Goal: Information Seeking & Learning: Learn about a topic

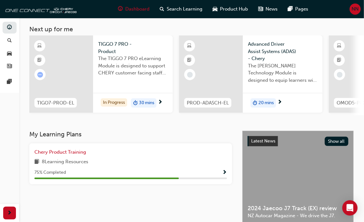
scroll to position [96, 0]
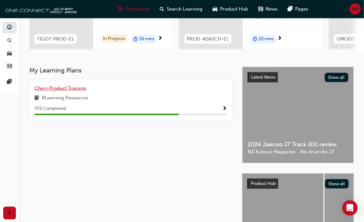
click at [56, 90] on span "Chery Product Training" at bounding box center [60, 88] width 52 height 6
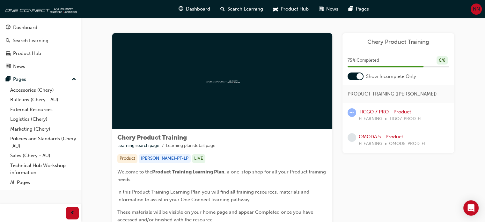
click at [212, 91] on div at bounding box center [222, 81] width 220 height 96
click at [126, 159] on div "Product" at bounding box center [127, 158] width 20 height 9
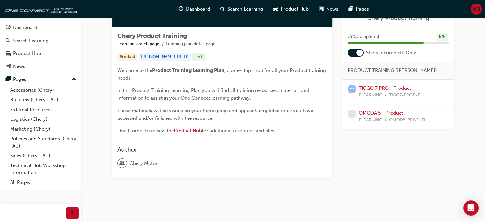
scroll to position [104, 0]
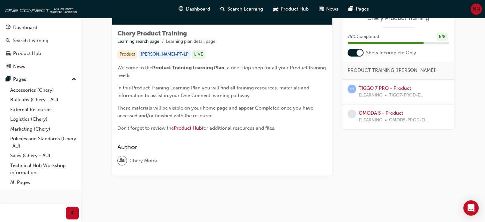
drag, startPoint x: 137, startPoint y: 161, endPoint x: 135, endPoint y: 156, distance: 4.9
click at [136, 161] on span "Chery Motor" at bounding box center [144, 160] width 28 height 7
click at [188, 129] on span "Product Hub" at bounding box center [188, 128] width 28 height 6
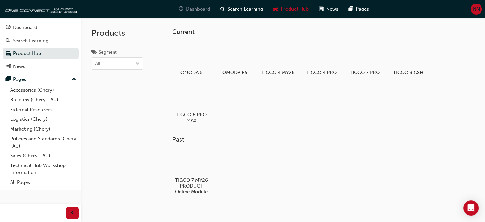
click at [186, 7] on span "Dashboard" at bounding box center [198, 8] width 24 height 7
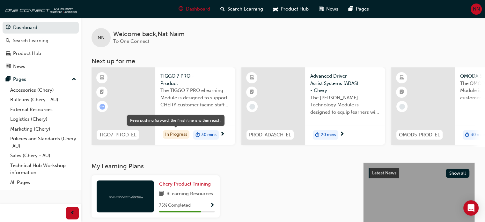
click at [179, 136] on div "In Progress" at bounding box center [176, 134] width 26 height 9
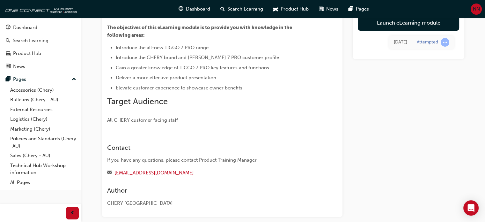
scroll to position [95, 0]
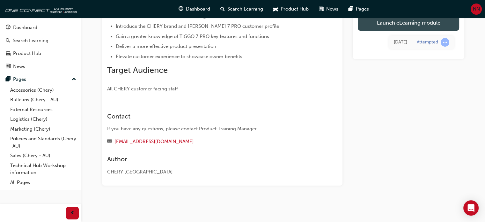
click at [397, 25] on link "Launch eLearning module" at bounding box center [408, 23] width 101 height 16
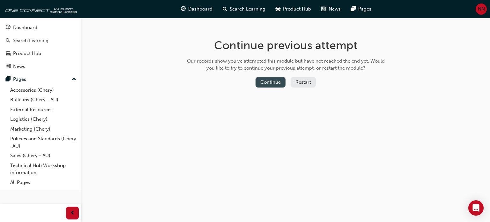
click at [267, 84] on button "Continue" at bounding box center [271, 82] width 30 height 11
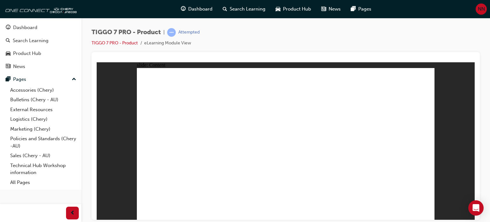
drag, startPoint x: 336, startPoint y: 139, endPoint x: 352, endPoint y: 134, distance: 17.1
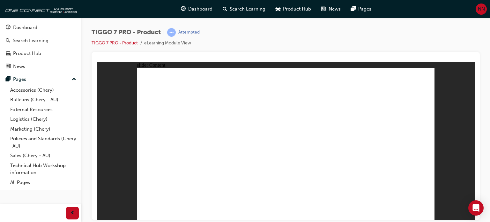
drag, startPoint x: 411, startPoint y: 129, endPoint x: 407, endPoint y: 130, distance: 3.4
drag, startPoint x: 289, startPoint y: 148, endPoint x: 272, endPoint y: 157, distance: 19.0
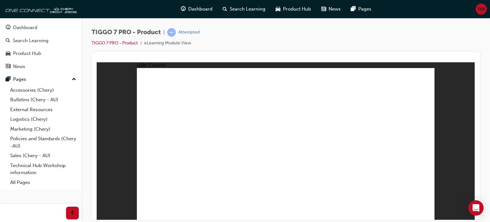
drag, startPoint x: 177, startPoint y: 169, endPoint x: 195, endPoint y: 166, distance: 18.7
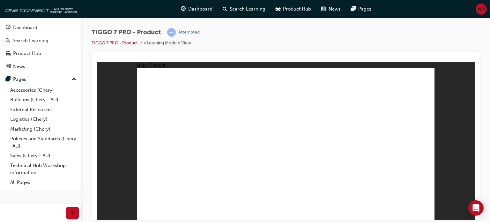
drag, startPoint x: 388, startPoint y: 143, endPoint x: 388, endPoint y: 138, distance: 4.5
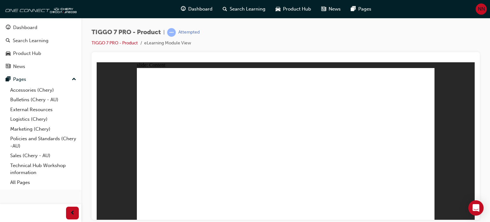
drag, startPoint x: 273, startPoint y: 159, endPoint x: 226, endPoint y: 161, distance: 47.3
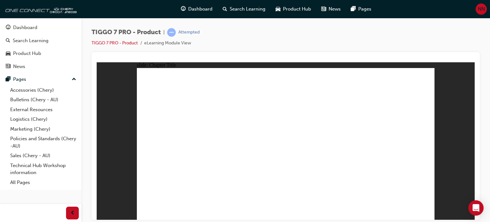
drag, startPoint x: 253, startPoint y: 148, endPoint x: 313, endPoint y: 158, distance: 60.8
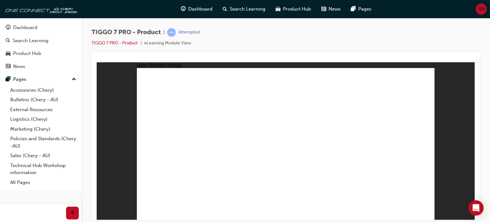
drag, startPoint x: 164, startPoint y: 175, endPoint x: 162, endPoint y: 166, distance: 9.1
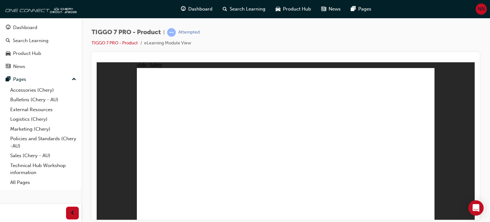
drag, startPoint x: 149, startPoint y: 160, endPoint x: 147, endPoint y: 156, distance: 4.0
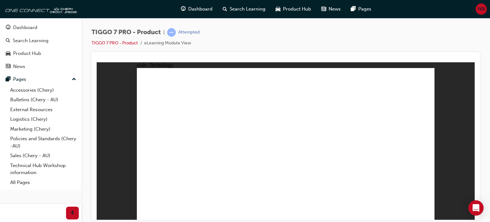
drag, startPoint x: 369, startPoint y: 184, endPoint x: 353, endPoint y: 180, distance: 16.2
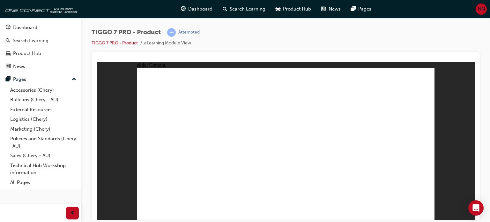
drag, startPoint x: 392, startPoint y: 161, endPoint x: 392, endPoint y: 168, distance: 7.0
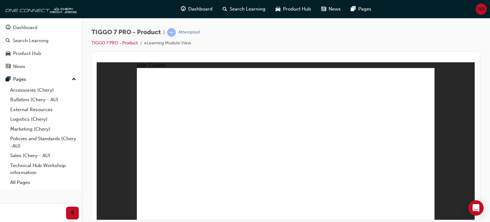
drag, startPoint x: 397, startPoint y: 185, endPoint x: 412, endPoint y: 187, distance: 14.4
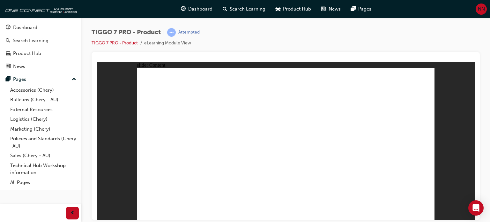
drag, startPoint x: 406, startPoint y: 121, endPoint x: 406, endPoint y: 127, distance: 5.8
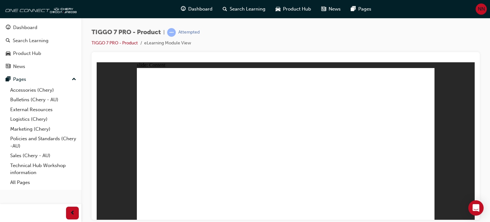
drag, startPoint x: 246, startPoint y: 124, endPoint x: 257, endPoint y: 124, distance: 11.2
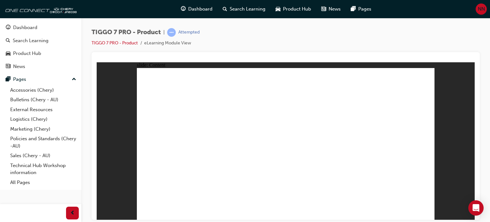
drag, startPoint x: 289, startPoint y: 128, endPoint x: 311, endPoint y: 127, distance: 21.7
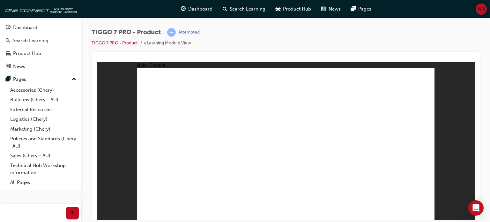
drag, startPoint x: 225, startPoint y: 195, endPoint x: 221, endPoint y: 188, distance: 8.6
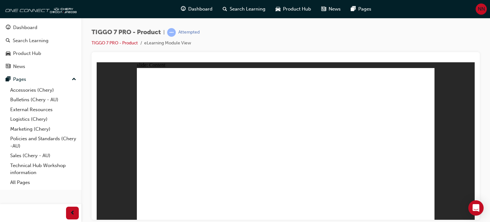
drag, startPoint x: 219, startPoint y: 183, endPoint x: 219, endPoint y: 175, distance: 7.3
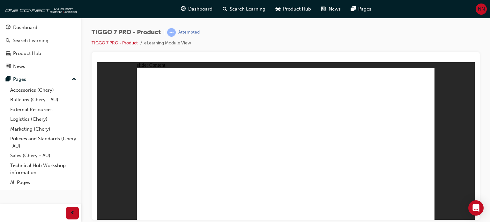
drag, startPoint x: 368, startPoint y: 115, endPoint x: 291, endPoint y: 151, distance: 84.4
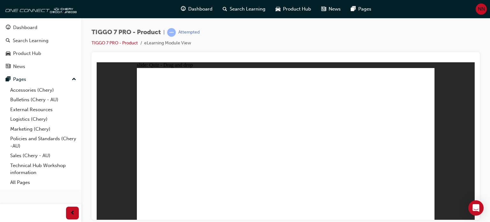
drag, startPoint x: 311, startPoint y: 113, endPoint x: 342, endPoint y: 147, distance: 46.1
drag, startPoint x: 278, startPoint y: 80, endPoint x: 404, endPoint y: 149, distance: 143.5
drag, startPoint x: 404, startPoint y: 83, endPoint x: 241, endPoint y: 150, distance: 176.3
drag, startPoint x: 343, startPoint y: 86, endPoint x: 175, endPoint y: 154, distance: 181.6
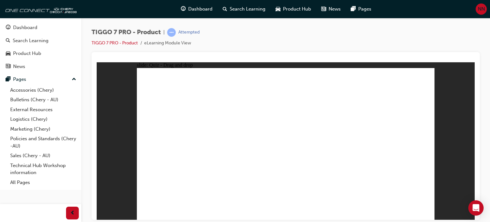
drag, startPoint x: 296, startPoint y: 101, endPoint x: 190, endPoint y: 159, distance: 120.9
drag, startPoint x: 401, startPoint y: 102, endPoint x: 298, endPoint y: 161, distance: 118.8
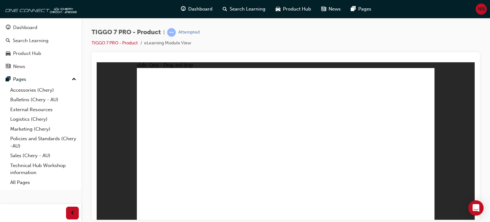
drag, startPoint x: 279, startPoint y: 82, endPoint x: 169, endPoint y: 159, distance: 133.9
drag, startPoint x: 282, startPoint y: 100, endPoint x: 202, endPoint y: 160, distance: 100.4
drag, startPoint x: 346, startPoint y: 82, endPoint x: 204, endPoint y: 172, distance: 167.5
drag, startPoint x: 346, startPoint y: 108, endPoint x: 251, endPoint y: 167, distance: 111.2
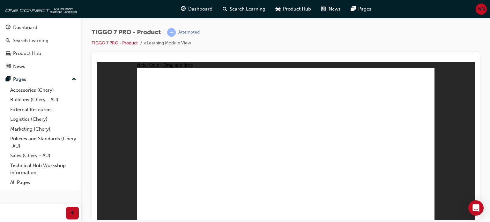
drag, startPoint x: 371, startPoint y: 111, endPoint x: 242, endPoint y: 170, distance: 142.3
drag, startPoint x: 313, startPoint y: 82, endPoint x: 312, endPoint y: 164, distance: 82.0
drag, startPoint x: 317, startPoint y: 93, endPoint x: 321, endPoint y: 158, distance: 64.6
drag, startPoint x: 315, startPoint y: 108, endPoint x: 342, endPoint y: 158, distance: 57.5
drag, startPoint x: 350, startPoint y: 92, endPoint x: 371, endPoint y: 159, distance: 69.9
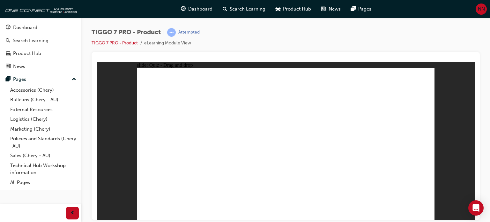
drag, startPoint x: 406, startPoint y: 93, endPoint x: 352, endPoint y: 173, distance: 95.8
drag, startPoint x: 406, startPoint y: 81, endPoint x: 353, endPoint y: 173, distance: 106.5
drag, startPoint x: 381, startPoint y: 83, endPoint x: 354, endPoint y: 167, distance: 87.6
drag, startPoint x: 337, startPoint y: 160, endPoint x: 351, endPoint y: 141, distance: 24.2
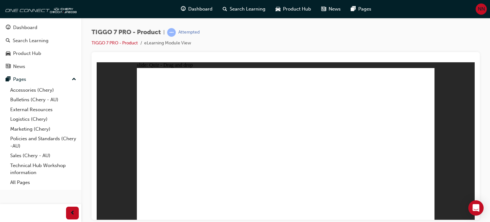
drag, startPoint x: 314, startPoint y: 107, endPoint x: 355, endPoint y: 175, distance: 80.2
drag, startPoint x: 295, startPoint y: 96, endPoint x: 226, endPoint y: 145, distance: 84.0
drag, startPoint x: 404, startPoint y: 94, endPoint x: 328, endPoint y: 141, distance: 88.8
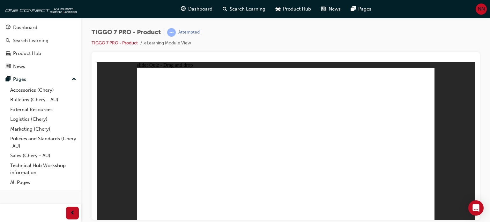
drag, startPoint x: 356, startPoint y: 95, endPoint x: 243, endPoint y: 129, distance: 117.9
radio input "true"
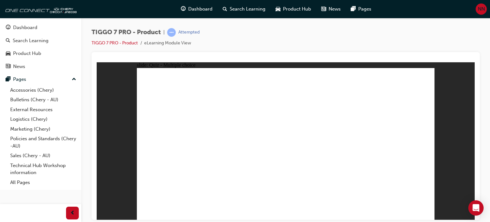
radio input "true"
drag, startPoint x: 345, startPoint y: 103, endPoint x: 220, endPoint y: 163, distance: 138.1
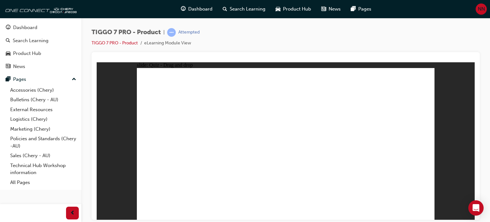
drag, startPoint x: 338, startPoint y: 104, endPoint x: 198, endPoint y: 173, distance: 156.4
drag, startPoint x: 345, startPoint y: 103, endPoint x: 175, endPoint y: 160, distance: 179.5
drag, startPoint x: 295, startPoint y: 81, endPoint x: 311, endPoint y: 159, distance: 78.8
drag, startPoint x: 354, startPoint y: 115, endPoint x: 355, endPoint y: 167, distance: 51.7
drag, startPoint x: 393, startPoint y: 85, endPoint x: 357, endPoint y: 171, distance: 93.7
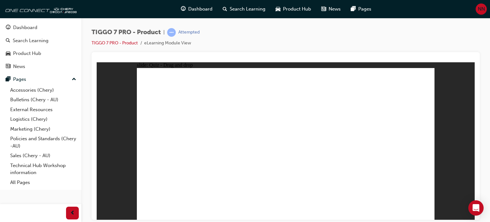
drag, startPoint x: 303, startPoint y: 94, endPoint x: 249, endPoint y: 166, distance: 89.7
drag, startPoint x: 352, startPoint y: 96, endPoint x: 243, endPoint y: 166, distance: 130.0
drag, startPoint x: 320, startPoint y: 108, endPoint x: 160, endPoint y: 164, distance: 168.9
drag, startPoint x: 391, startPoint y: 90, endPoint x: 177, endPoint y: 160, distance: 225.3
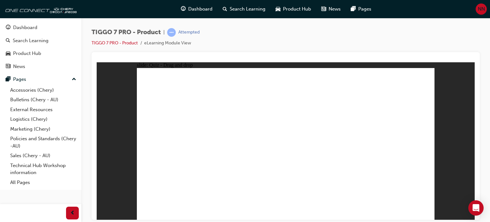
radio input "true"
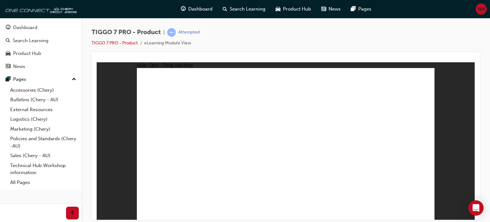
drag, startPoint x: 401, startPoint y: 81, endPoint x: 144, endPoint y: 158, distance: 268.4
drag, startPoint x: 289, startPoint y: 99, endPoint x: 336, endPoint y: 153, distance: 71.7
drag, startPoint x: 308, startPoint y: 119, endPoint x: 295, endPoint y: 154, distance: 37.5
drag, startPoint x: 339, startPoint y: 87, endPoint x: 239, endPoint y: 154, distance: 120.0
drag, startPoint x: 369, startPoint y: 127, endPoint x: 394, endPoint y: 157, distance: 39.6
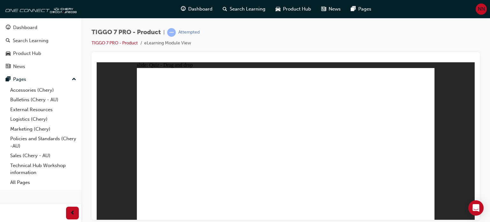
radio input "true"
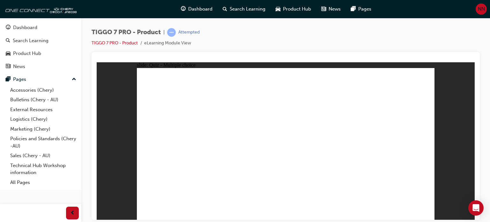
radio input "true"
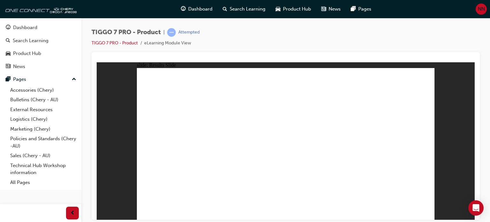
drag, startPoint x: 280, startPoint y: 82, endPoint x: 380, endPoint y: 139, distance: 115.3
drag, startPoint x: 341, startPoint y: 86, endPoint x: 180, endPoint y: 151, distance: 174.2
drag, startPoint x: 318, startPoint y: 107, endPoint x: 349, endPoint y: 147, distance: 50.3
drag, startPoint x: 372, startPoint y: 115, endPoint x: 291, endPoint y: 158, distance: 92.0
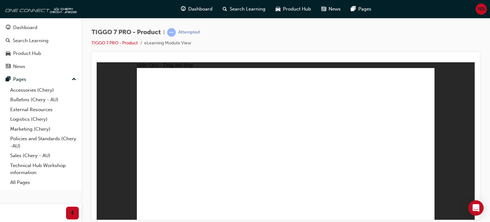
drag, startPoint x: 393, startPoint y: 86, endPoint x: 267, endPoint y: 164, distance: 148.6
drag, startPoint x: 408, startPoint y: 191, endPoint x: 411, endPoint y: 194, distance: 3.8
drag, startPoint x: 346, startPoint y: 101, endPoint x: 304, endPoint y: 157, distance: 70.4
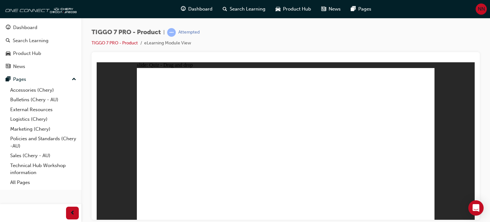
drag, startPoint x: 394, startPoint y: 102, endPoint x: 290, endPoint y: 177, distance: 128.5
drag, startPoint x: 291, startPoint y: 101, endPoint x: 200, endPoint y: 159, distance: 107.8
drag, startPoint x: 282, startPoint y: 82, endPoint x: 294, endPoint y: 162, distance: 81.7
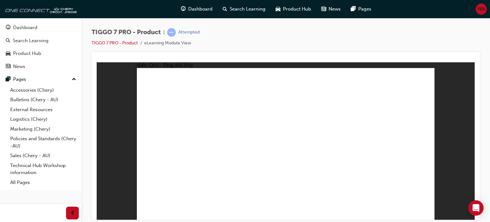
drag, startPoint x: 312, startPoint y: 82, endPoint x: 289, endPoint y: 171, distance: 91.5
drag, startPoint x: 315, startPoint y: 160, endPoint x: 242, endPoint y: 165, distance: 72.9
drag, startPoint x: 289, startPoint y: 161, endPoint x: 222, endPoint y: 162, distance: 67.0
drag, startPoint x: 350, startPoint y: 95, endPoint x: 241, endPoint y: 161, distance: 127.3
drag, startPoint x: 191, startPoint y: 162, endPoint x: 310, endPoint y: 139, distance: 121.3
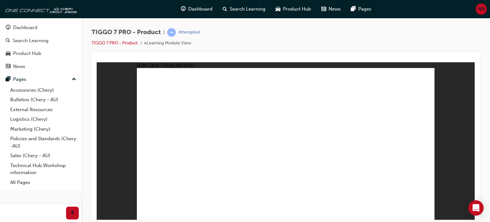
drag, startPoint x: 169, startPoint y: 161, endPoint x: 294, endPoint y: 146, distance: 125.7
drag, startPoint x: 305, startPoint y: 114, endPoint x: 204, endPoint y: 154, distance: 108.7
drag, startPoint x: 377, startPoint y: 106, endPoint x: 226, endPoint y: 152, distance: 157.9
drag, startPoint x: 288, startPoint y: 82, endPoint x: 296, endPoint y: 165, distance: 83.4
drag, startPoint x: 345, startPoint y: 112, endPoint x: 324, endPoint y: 162, distance: 54.2
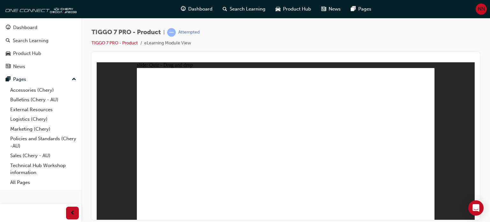
drag, startPoint x: 400, startPoint y: 96, endPoint x: 326, endPoint y: 154, distance: 94.3
drag, startPoint x: 319, startPoint y: 95, endPoint x: 328, endPoint y: 173, distance: 77.7
drag, startPoint x: 308, startPoint y: 91, endPoint x: 166, endPoint y: 163, distance: 159.0
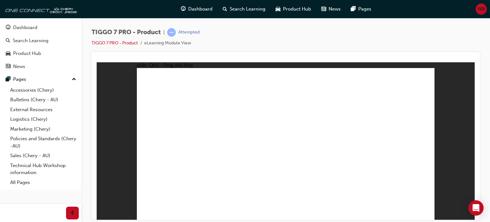
drag, startPoint x: 350, startPoint y: 90, endPoint x: 234, endPoint y: 149, distance: 129.7
drag, startPoint x: 407, startPoint y: 108, endPoint x: 316, endPoint y: 169, distance: 109.6
drag, startPoint x: 388, startPoint y: 178, endPoint x: 384, endPoint y: 180, distance: 4.6
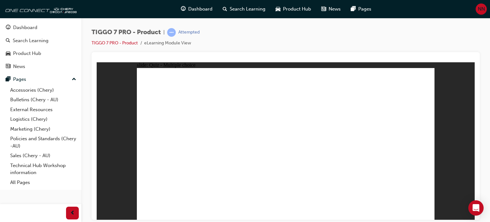
radio input "true"
drag, startPoint x: 358, startPoint y: 89, endPoint x: 360, endPoint y: 164, distance: 74.7
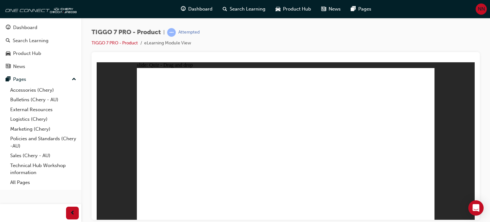
drag, startPoint x: 290, startPoint y: 93, endPoint x: 242, endPoint y: 165, distance: 86.5
drag, startPoint x: 286, startPoint y: 94, endPoint x: 182, endPoint y: 165, distance: 125.5
